Goal: Navigation & Orientation: Find specific page/section

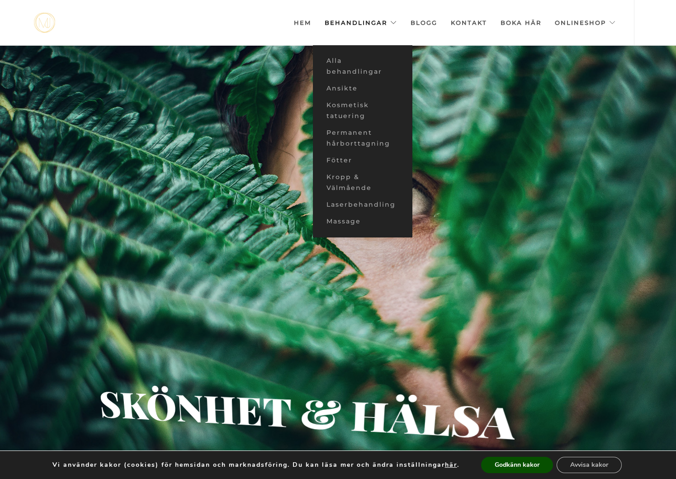
click at [351, 19] on link "Behandlingar" at bounding box center [361, 22] width 72 height 45
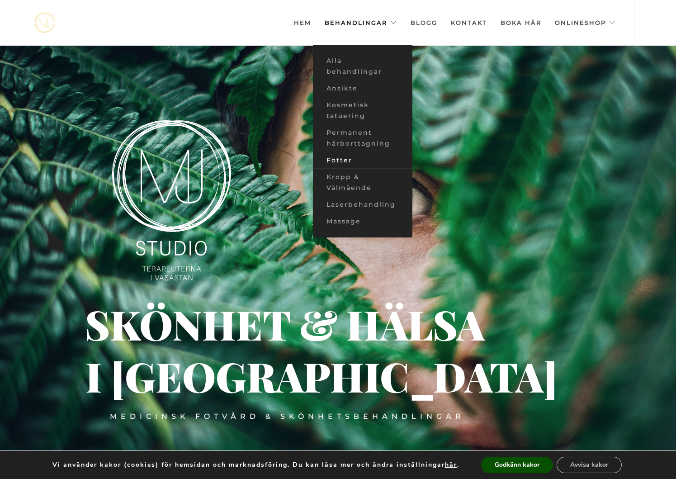
click at [349, 157] on link "Fötter" at bounding box center [363, 160] width 100 height 17
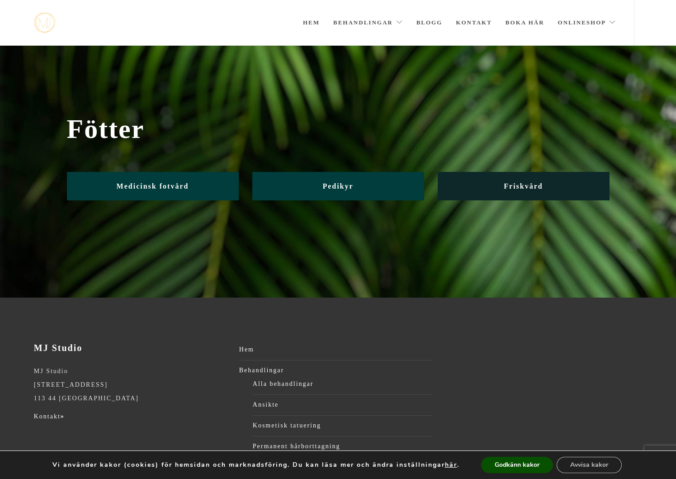
click at [519, 185] on span "Friskvård" at bounding box center [523, 186] width 39 height 8
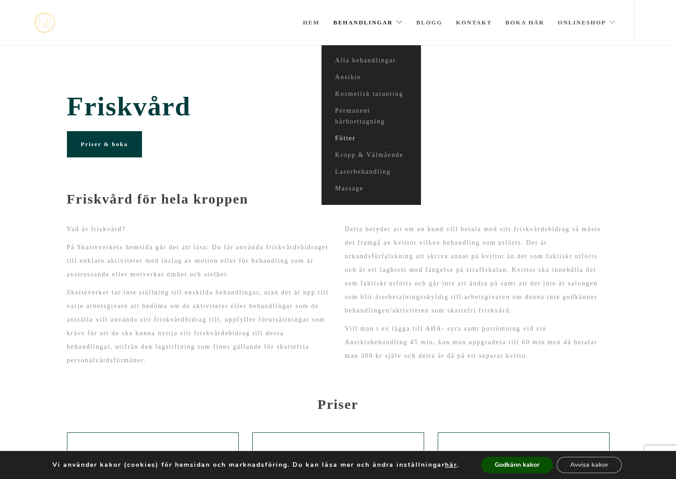
click at [342, 135] on link "Fötter" at bounding box center [372, 138] width 100 height 17
click at [496, 464] on button "Godkänn kakor" at bounding box center [517, 465] width 72 height 16
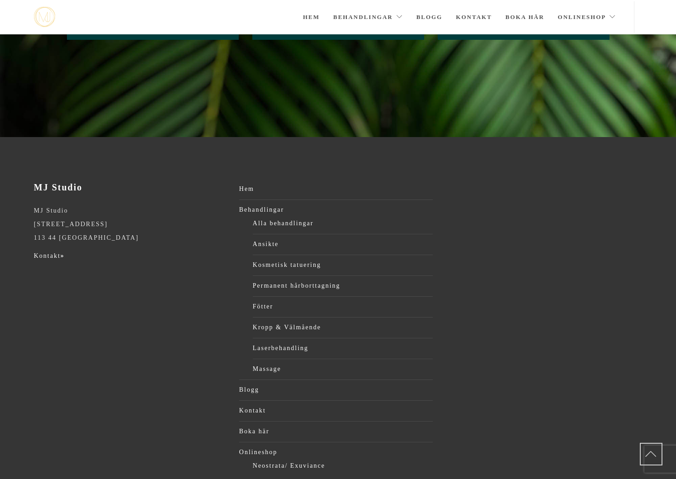
scroll to position [118, 0]
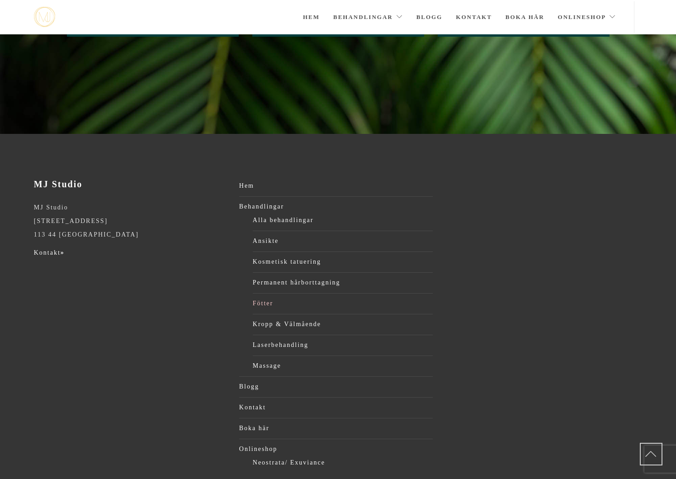
click at [263, 301] on link "Fötter" at bounding box center [343, 304] width 180 height 14
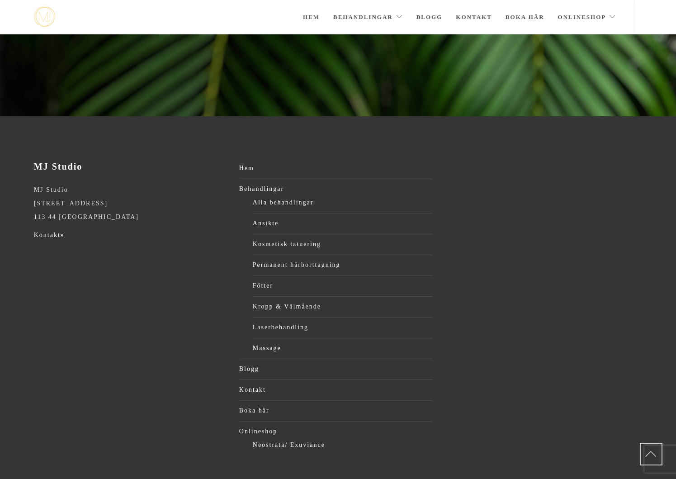
scroll to position [154, 0]
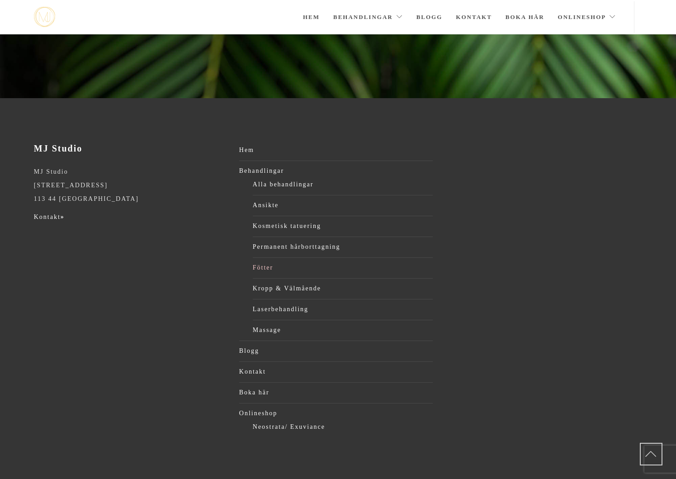
click at [256, 265] on link "Fötter" at bounding box center [343, 268] width 180 height 14
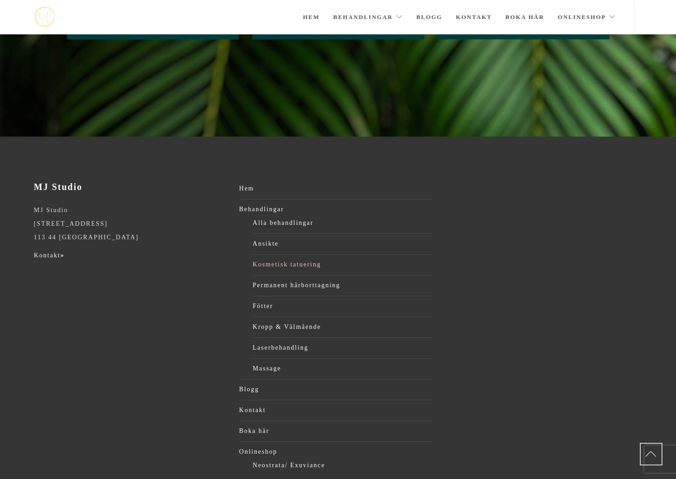
scroll to position [154, 0]
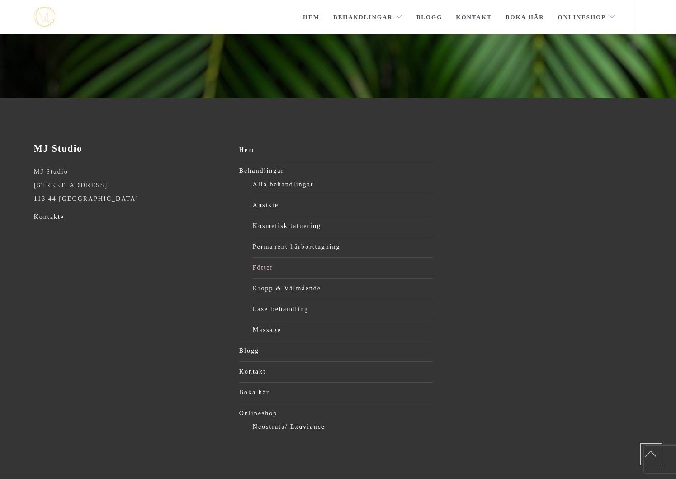
click at [261, 266] on link "Fötter" at bounding box center [343, 268] width 180 height 14
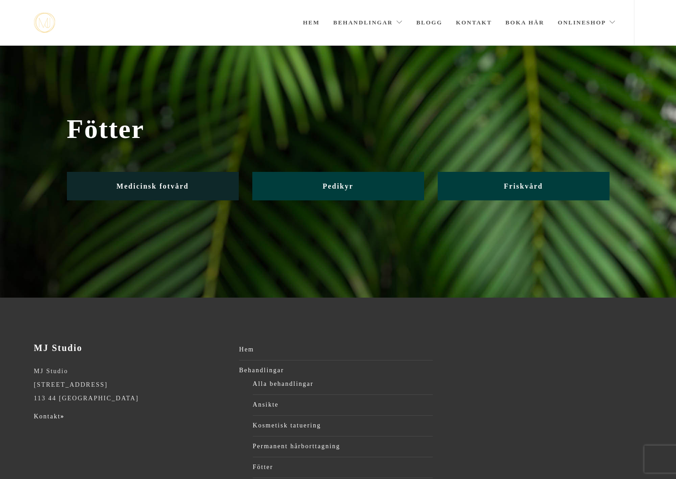
click at [150, 184] on span "Medicinsk fotvård" at bounding box center [153, 186] width 72 height 8
